Goal: Information Seeking & Learning: Learn about a topic

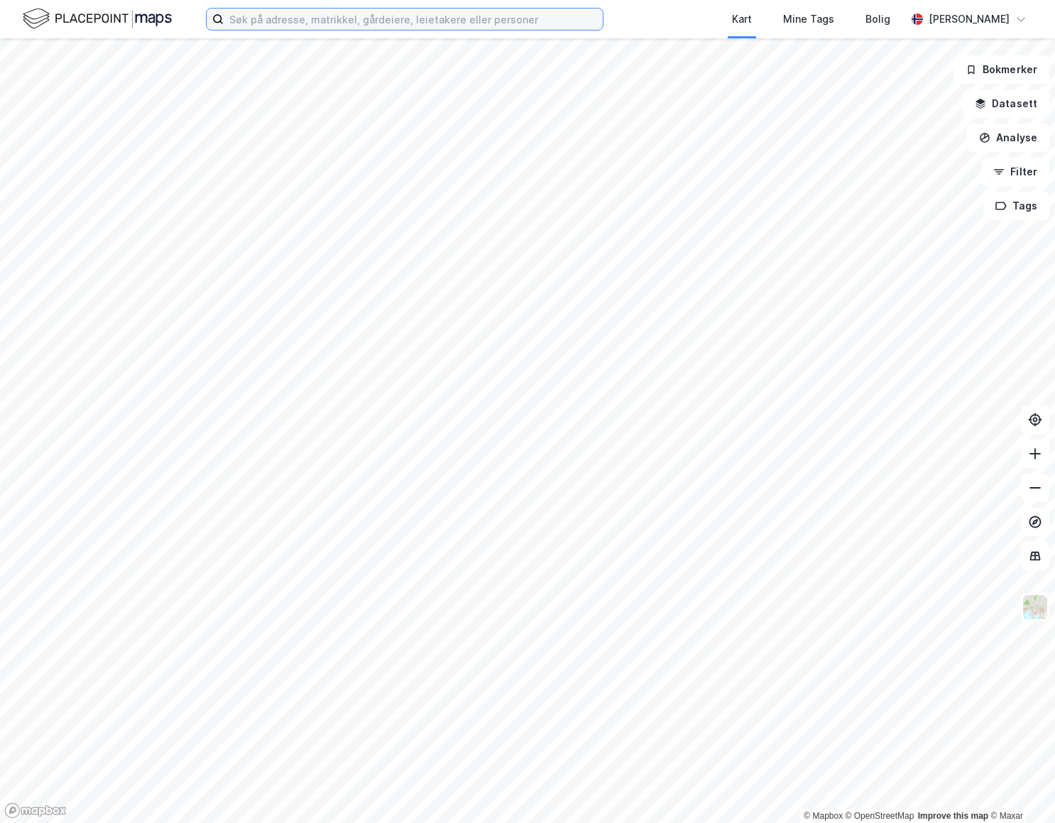
click at [290, 20] on input at bounding box center [413, 19] width 379 height 21
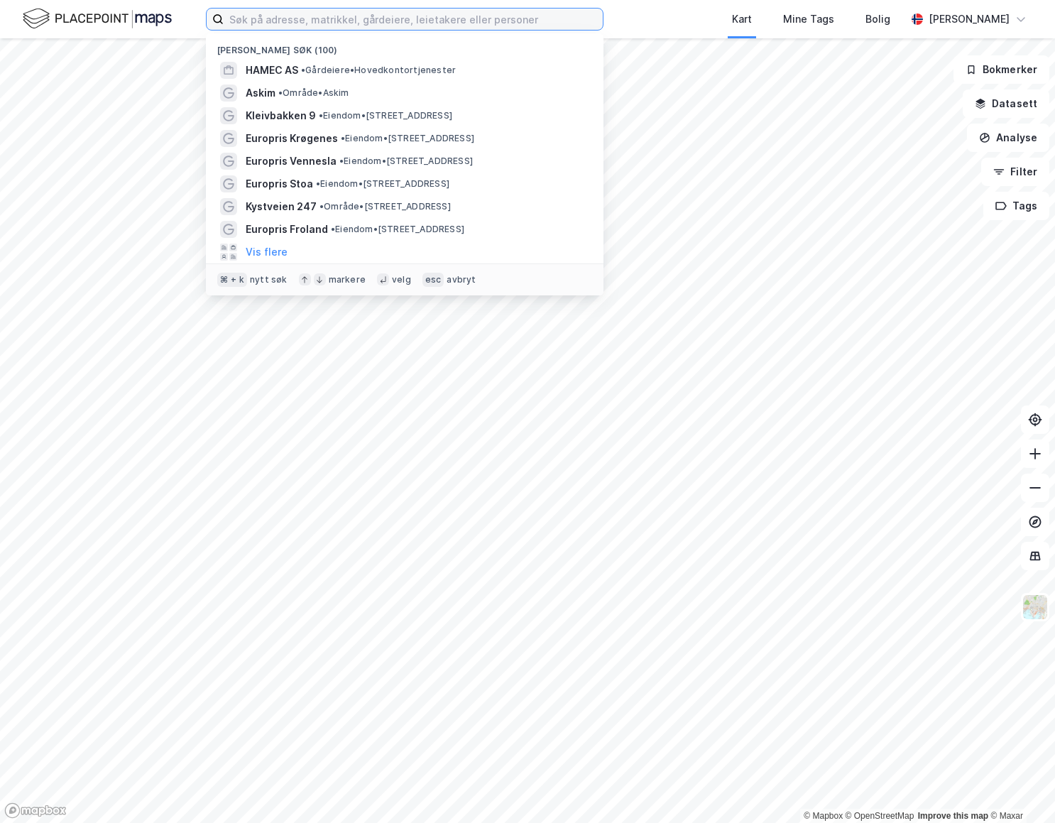
click at [290, 20] on input at bounding box center [413, 19] width 379 height 21
paste input "[STREET_ADDRESS]"
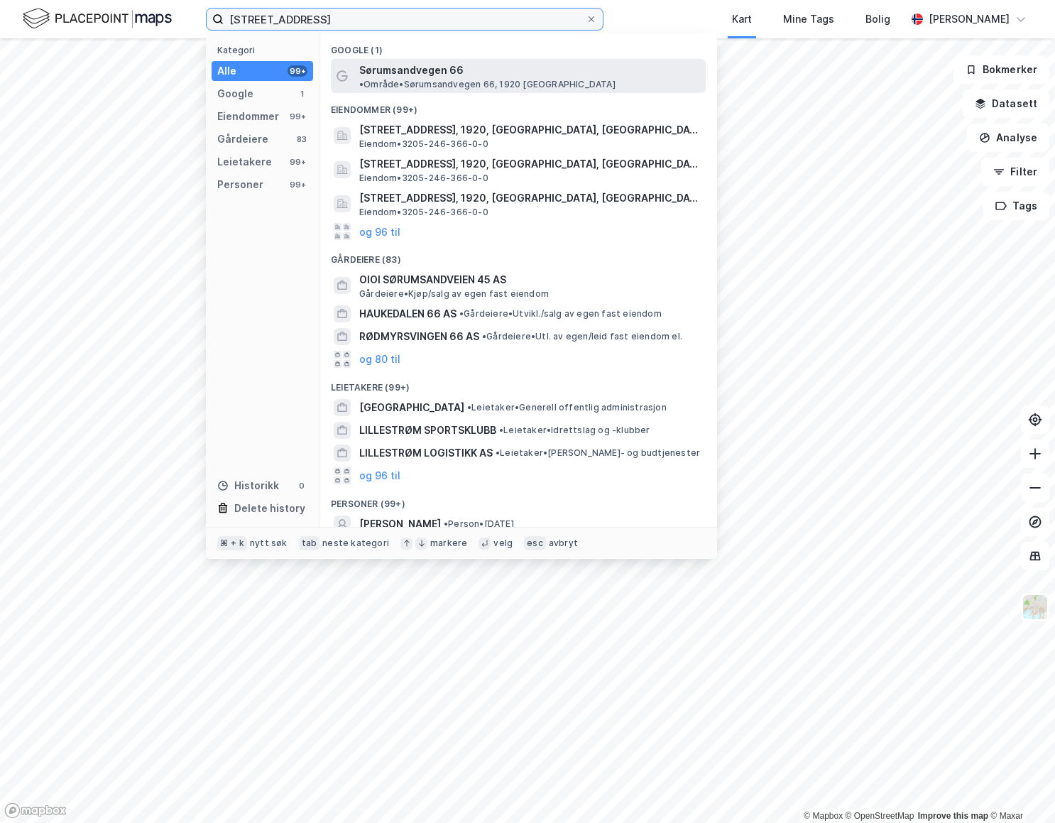
type input "[STREET_ADDRESS]"
click at [485, 79] on span "• Område • [STREET_ADDRESS], 1920 [GEOGRAPHIC_DATA]" at bounding box center [487, 84] width 256 height 11
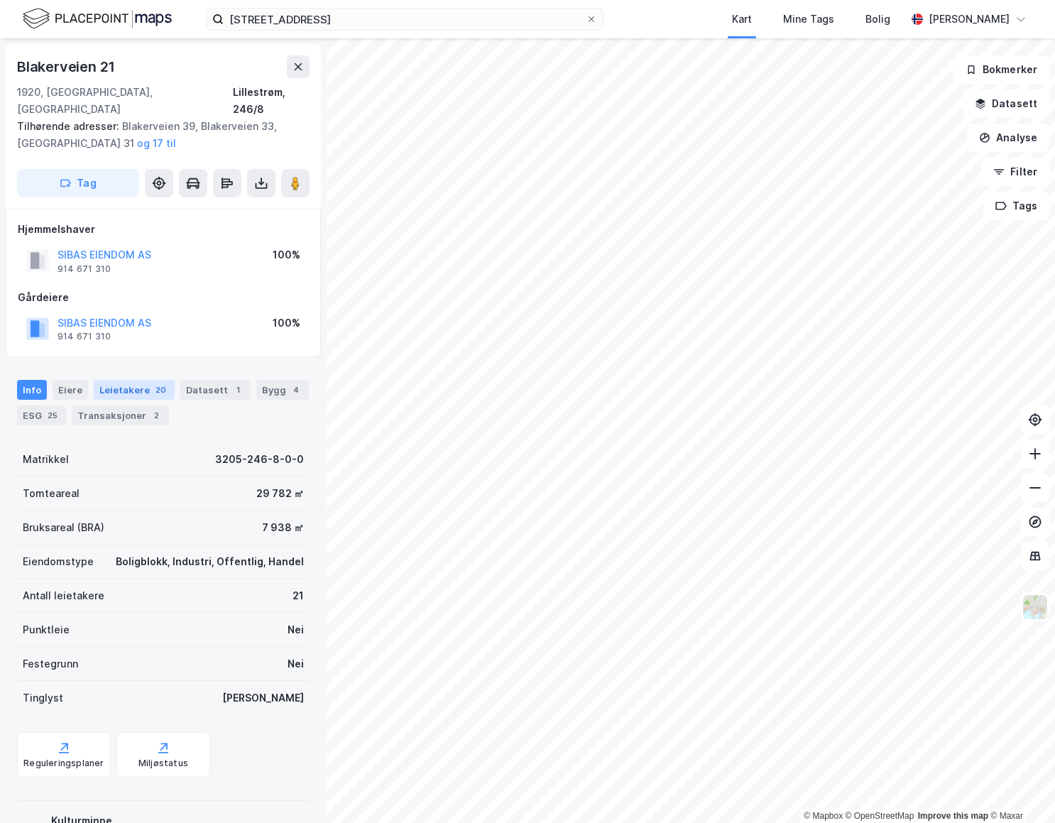
click at [153, 383] on div "20" at bounding box center [161, 390] width 16 height 14
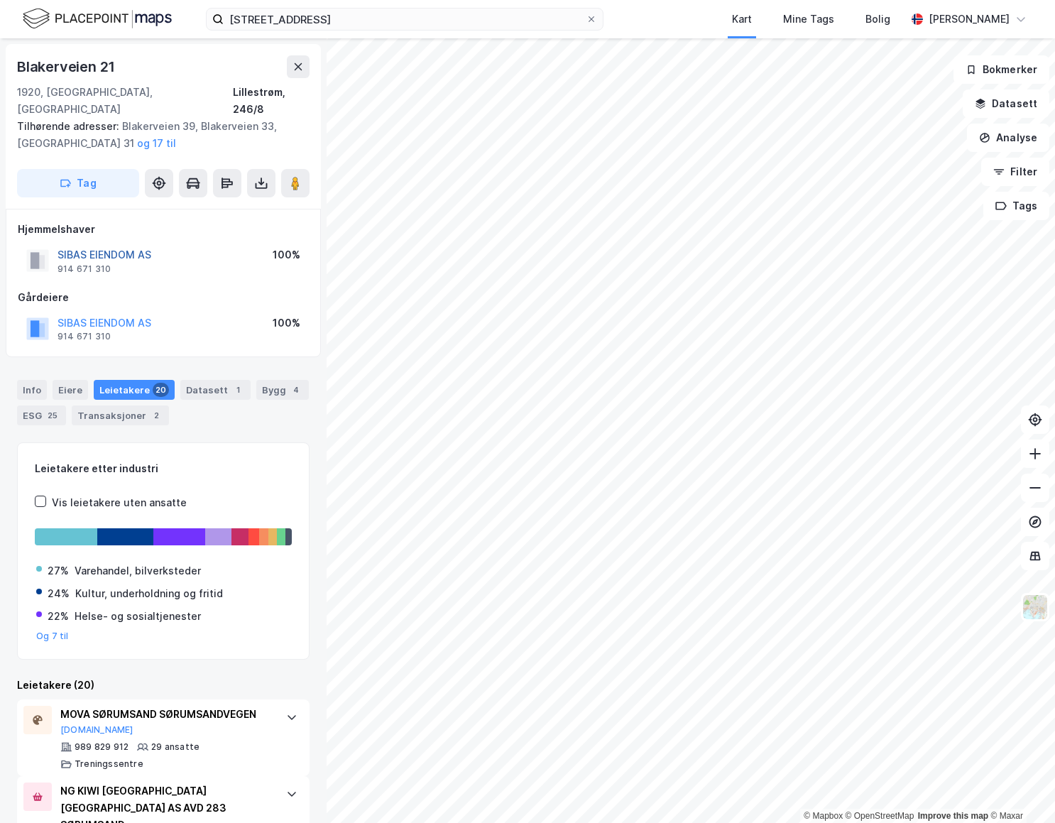
click at [0, 0] on button "SIBAS EIENDOM AS" at bounding box center [0, 0] width 0 height 0
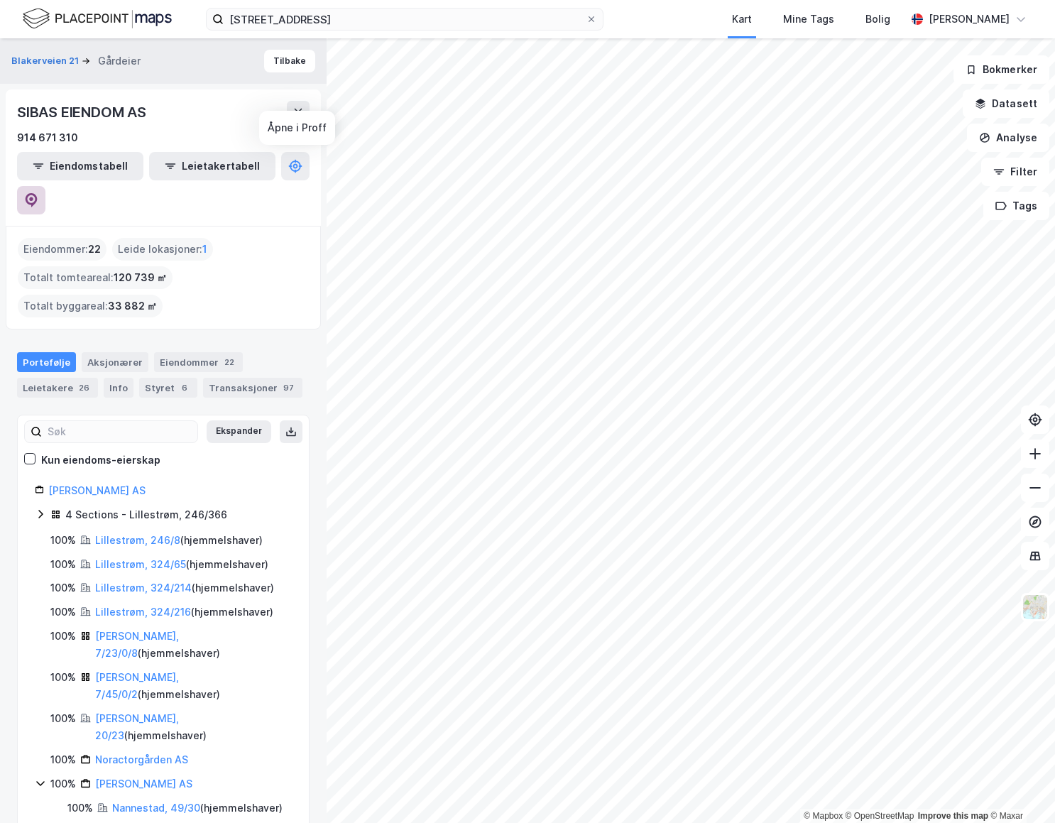
click at [45, 186] on button at bounding box center [31, 200] width 28 height 28
click at [588, 21] on icon at bounding box center [591, 19] width 6 height 6
click at [586, 21] on input "[STREET_ADDRESS]" at bounding box center [405, 19] width 362 height 21
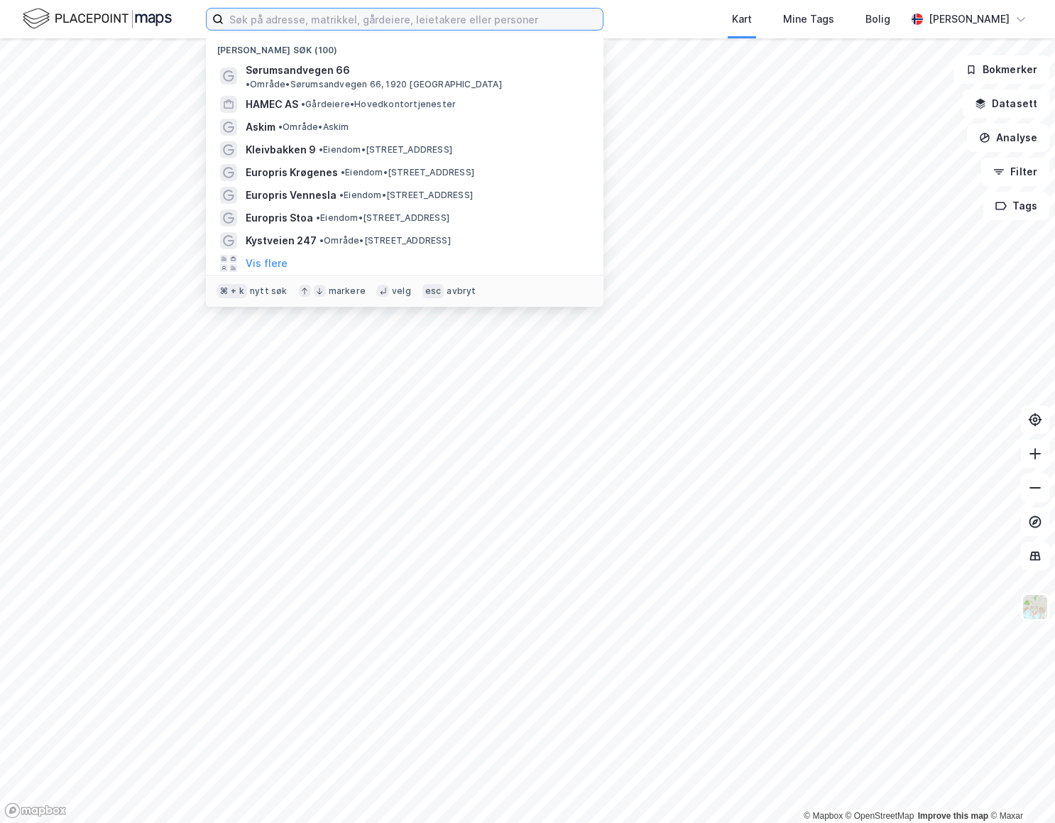
click at [588, 21] on input at bounding box center [413, 19] width 379 height 21
click at [510, 22] on input at bounding box center [413, 19] width 379 height 21
paste input "Adresse [STREET_ADDRESS]"
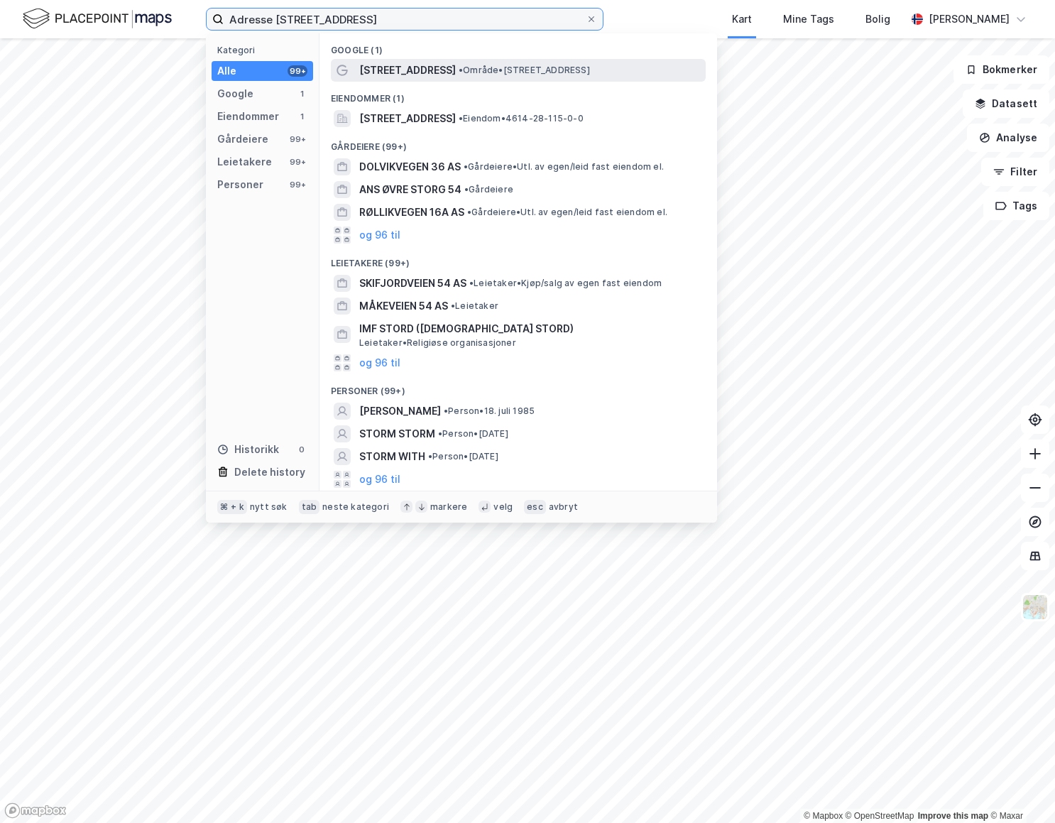
type input "Adresse [STREET_ADDRESS]"
click at [531, 67] on span "• Område • [STREET_ADDRESS]" at bounding box center [523, 70] width 131 height 11
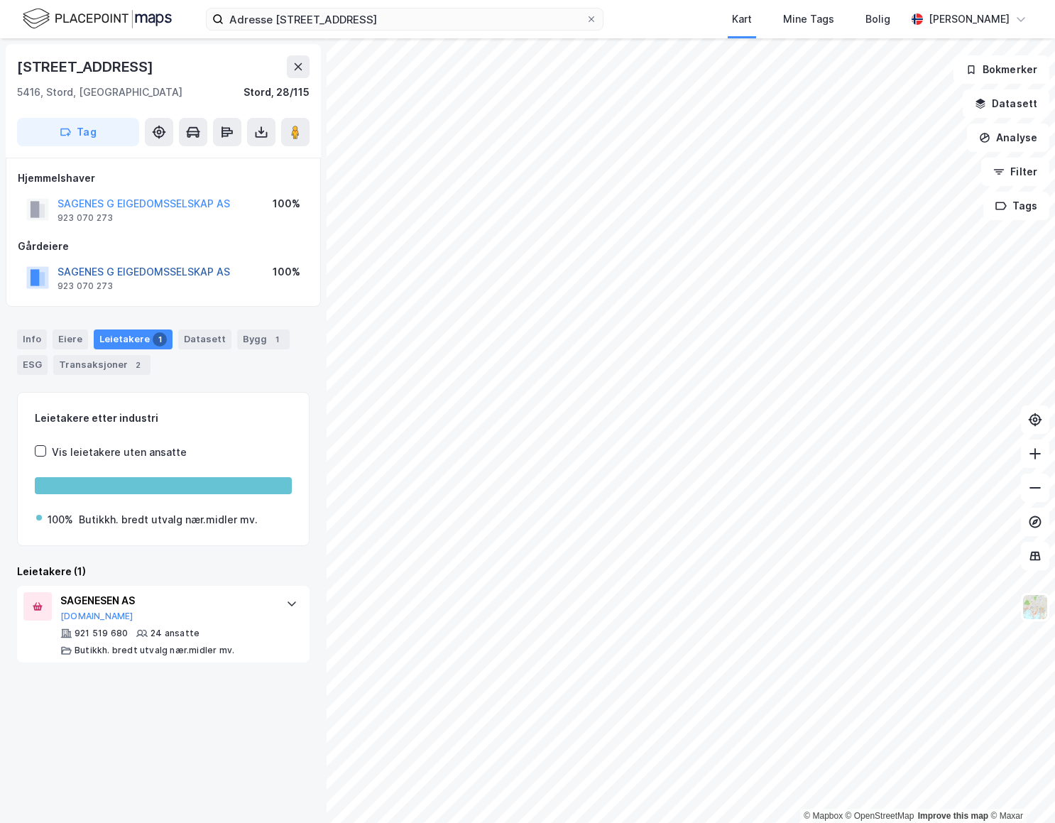
click at [0, 0] on button "SAGENES G EIGEDOMSSELSKAP AS" at bounding box center [0, 0] width 0 height 0
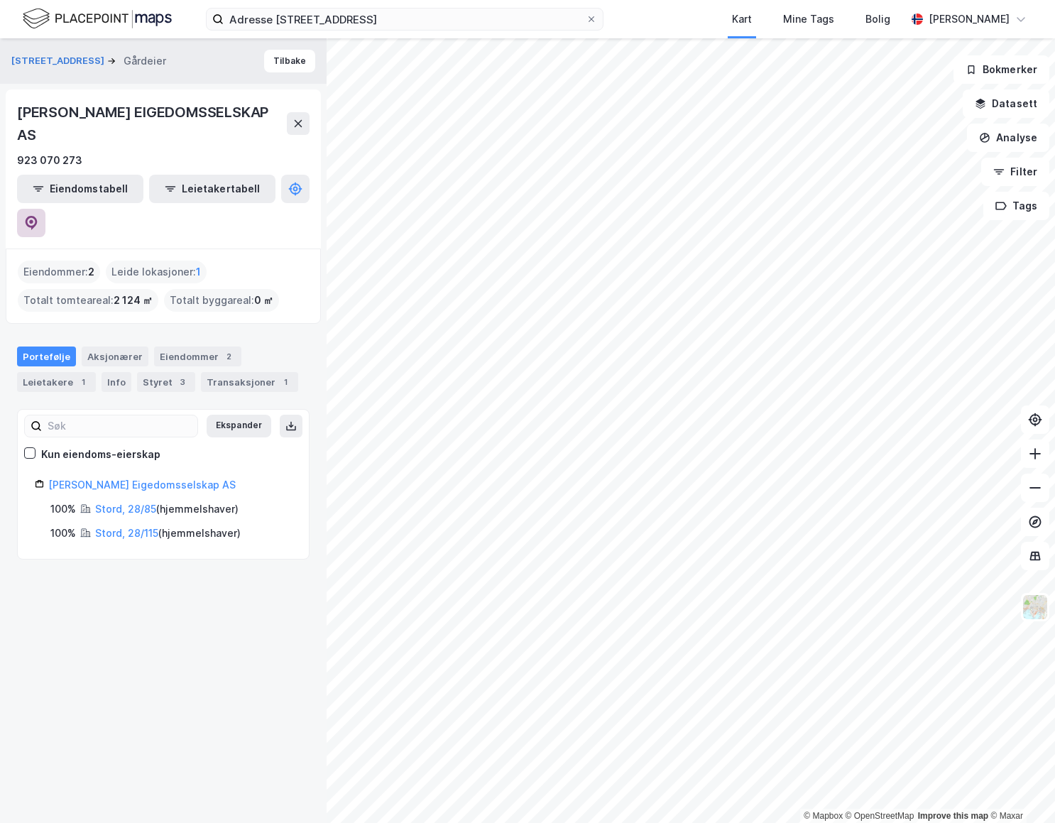
click at [38, 216] on icon at bounding box center [32, 223] width 12 height 14
